Goal: Navigation & Orientation: Find specific page/section

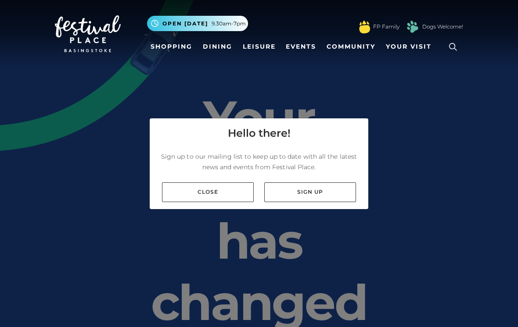
click at [219, 202] on link "Close" at bounding box center [208, 192] width 92 height 20
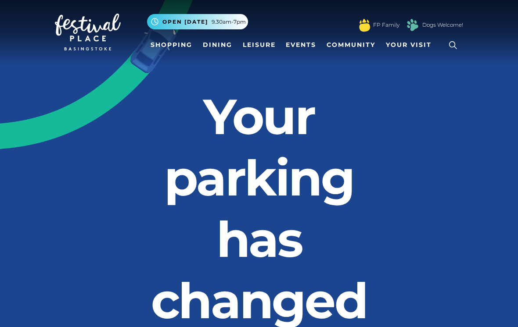
scroll to position [9, 0]
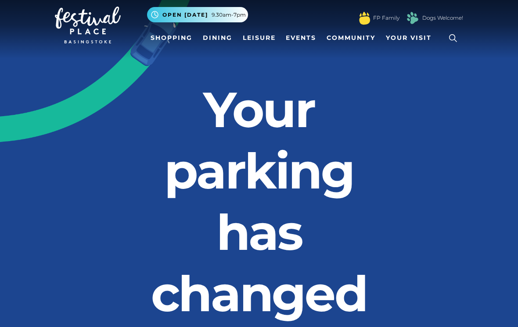
click at [383, 20] on link "FP Family" at bounding box center [386, 18] width 26 height 8
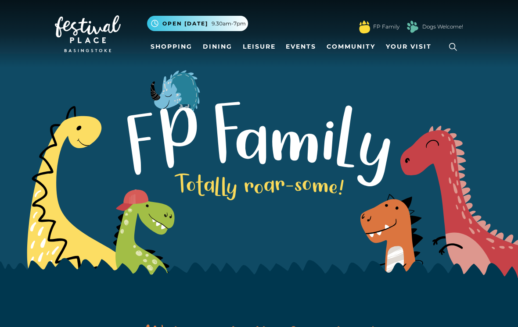
click at [97, 24] on img at bounding box center [88, 33] width 66 height 37
